Goal: Task Accomplishment & Management: Use online tool/utility

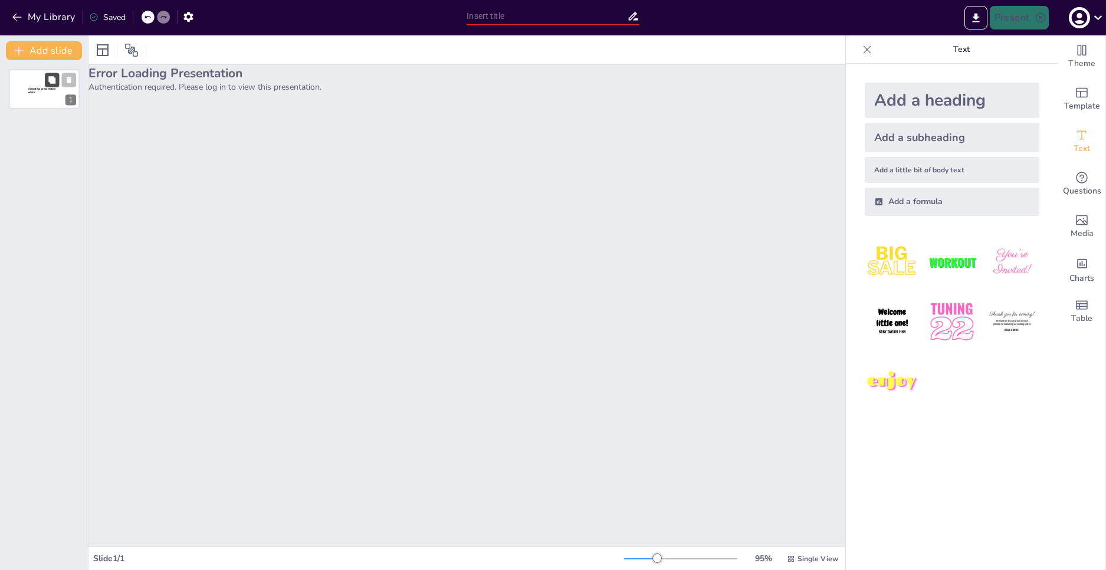
click at [55, 85] on button at bounding box center [52, 80] width 14 height 14
click at [396, 202] on div "Error Loading Presentation Authentication required. Please log in to view this …" at bounding box center [466, 305] width 757 height 481
click at [154, 19] on div at bounding box center [148, 17] width 13 height 13
click at [145, 19] on icon at bounding box center [147, 17] width 7 height 7
click at [172, 86] on p "Authentication required. Please log in to view this presentation." at bounding box center [466, 86] width 757 height 11
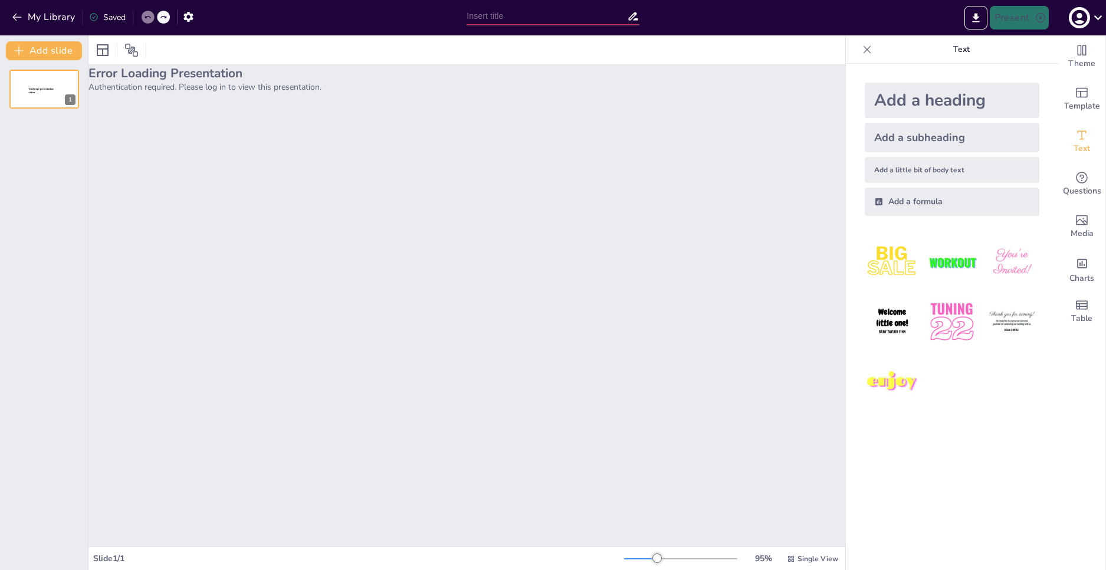
click at [789, 30] on div "Present" at bounding box center [875, 17] width 461 height 35
click at [1093, 15] on icon at bounding box center [1098, 17] width 16 height 16
click at [1093, 14] on div at bounding box center [553, 285] width 1106 height 570
click at [16, 11] on button "My Library" at bounding box center [44, 17] width 71 height 19
